Goal: Information Seeking & Learning: Learn about a topic

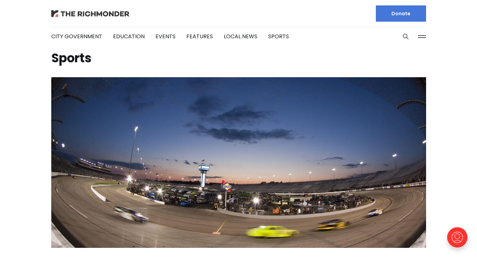
click at [99, 15] on img at bounding box center [90, 13] width 78 height 7
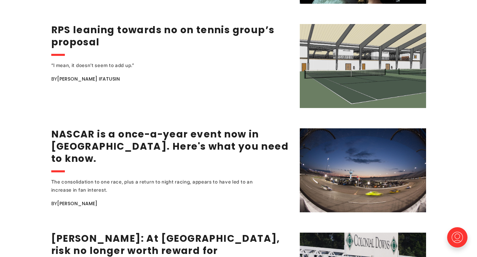
scroll to position [1221, 0]
